Goal: Navigation & Orientation: Find specific page/section

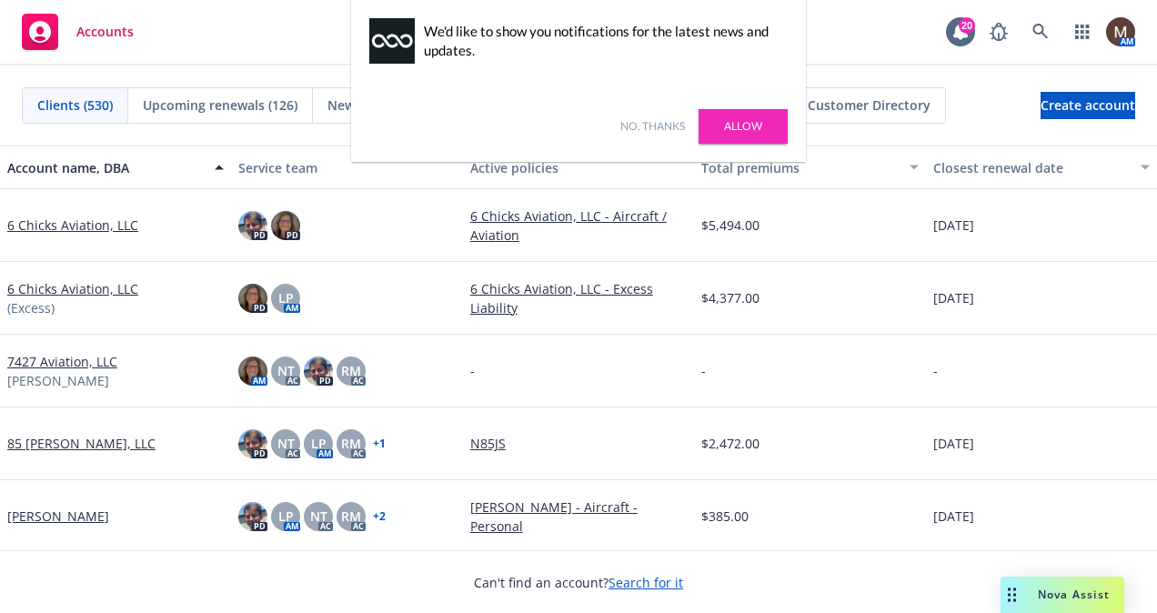
click at [656, 122] on link "No, thanks" at bounding box center [652, 126] width 65 height 16
